Goal: Transaction & Acquisition: Purchase product/service

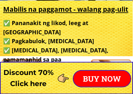
click at [114, 76] on p "BUY NOW" at bounding box center [102, 79] width 57 height 16
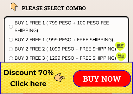
scroll to position [5096, 0]
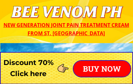
click at [109, 69] on p "BUY NOW" at bounding box center [102, 69] width 57 height 16
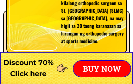
scroll to position [4975, 0]
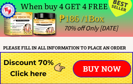
click at [113, 70] on p "BUY NOW" at bounding box center [102, 69] width 57 height 16
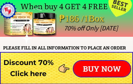
click at [80, 68] on p "BUY NOW" at bounding box center [102, 69] width 57 height 16
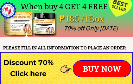
click at [43, 62] on h3 "Discount 70% Click here" at bounding box center [28, 68] width 57 height 22
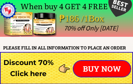
click at [39, 75] on h3 "Discount 70% Click here" at bounding box center [28, 68] width 57 height 22
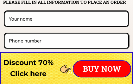
scroll to position [5020, 0]
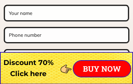
click at [15, 16] on input "text" at bounding box center [66, 13] width 118 height 14
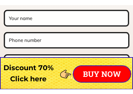
scroll to position [5026, 0]
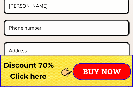
click at [18, 28] on input "tel" at bounding box center [66, 35] width 119 height 14
click at [26, 7] on input "[PERSON_NAME]" at bounding box center [66, 13] width 118 height 14
type input "[PERSON_NAME]"
click at [22, 29] on input "tel" at bounding box center [66, 35] width 119 height 14
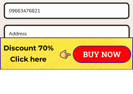
type input "09663476821"
click at [15, 50] on input "text" at bounding box center [66, 57] width 119 height 15
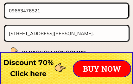
scroll to position [5078, 0]
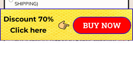
type input "[STREET_ADDRESS][PERSON_NAME]."
click at [1, 17] on form "FINISH ORDER [PERSON_NAME] 09663476821 [STREET_ADDRESS][PERSON_NAME]. BEE VENOM…" at bounding box center [27, 33] width 205 height 161
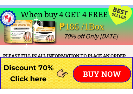
scroll to position [4972, 0]
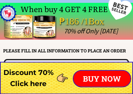
click at [17, 29] on div at bounding box center [26, 30] width 44 height 44
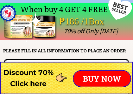
click at [18, 31] on div at bounding box center [26, 30] width 44 height 44
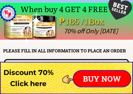
click at [18, 31] on div at bounding box center [26, 30] width 44 height 44
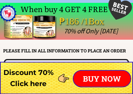
click at [17, 31] on div at bounding box center [26, 30] width 44 height 44
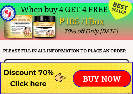
click at [17, 30] on div at bounding box center [26, 30] width 44 height 44
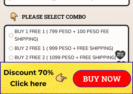
click at [12, 34] on input "radio" at bounding box center [11, 35] width 4 height 4
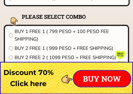
radio input "true"
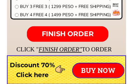
scroll to position [5146, 0]
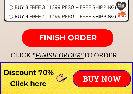
click at [105, 38] on p "FINISH ORDER" at bounding box center [67, 38] width 91 height 18
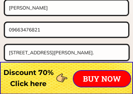
click at [108, 77] on p "BUY NOW" at bounding box center [102, 79] width 57 height 16
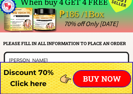
scroll to position [4975, 0]
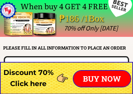
click at [114, 11] on div at bounding box center [119, 6] width 35 height 35
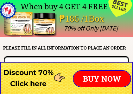
click at [114, 10] on div at bounding box center [119, 6] width 35 height 35
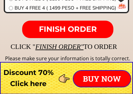
scroll to position [5151, 0]
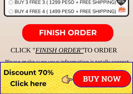
click at [106, 33] on p "FINISH ORDER" at bounding box center [67, 33] width 91 height 18
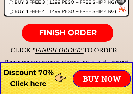
click at [106, 35] on p "FINISH ORDER" at bounding box center [67, 33] width 91 height 18
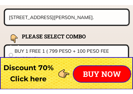
scroll to position [5078, 0]
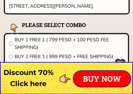
click at [11, 40] on div at bounding box center [14, 30] width 23 height 23
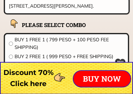
click at [11, 44] on input "radio" at bounding box center [11, 44] width 4 height 4
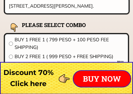
radio input "true"
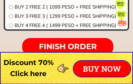
scroll to position [5137, 0]
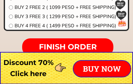
click at [105, 44] on p "FINISH ORDER" at bounding box center [67, 47] width 91 height 18
